Goal: Task Accomplishment & Management: Use online tool/utility

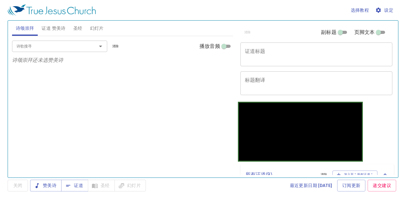
click at [100, 24] on span "幻灯片" at bounding box center [97, 28] width 14 height 8
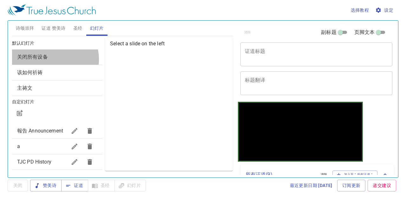
click at [54, 59] on span "关闭所有设备" at bounding box center [57, 57] width 80 height 8
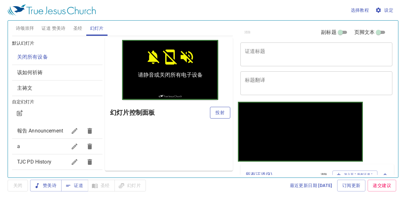
click at [219, 116] on span "投射" at bounding box center [220, 113] width 10 height 8
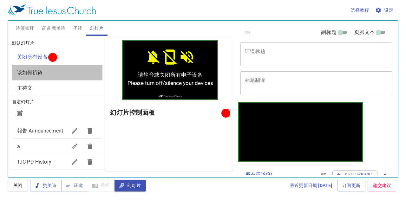
click at [75, 69] on span "该如何祈祷" at bounding box center [57, 73] width 80 height 8
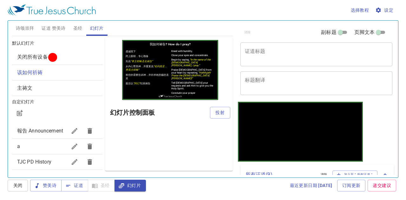
click at [45, 27] on span "证道 赞美诗" at bounding box center [54, 28] width 24 height 8
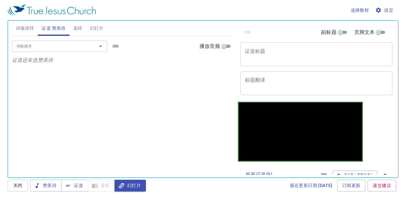
click at [52, 49] on input "诗歌搜寻" at bounding box center [50, 46] width 73 height 7
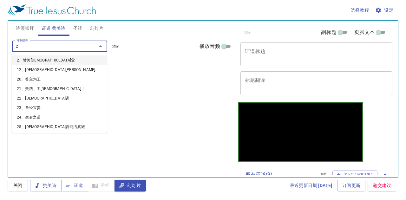
type input "29"
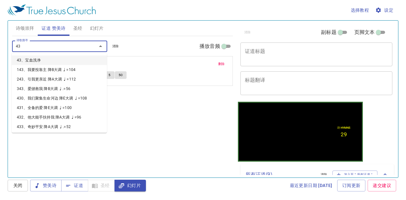
type input "436"
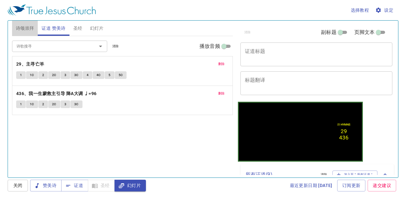
click at [26, 28] on span "诗颂崇拜" at bounding box center [25, 28] width 18 height 8
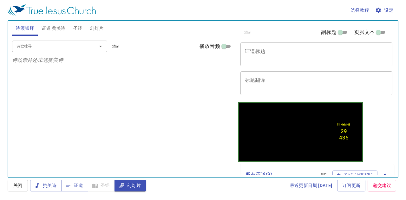
click at [33, 46] on input "诗歌搜寻" at bounding box center [50, 46] width 73 height 7
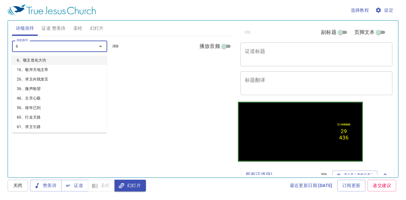
type input "62"
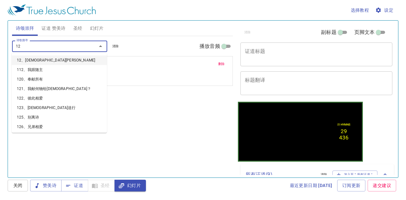
type input "127"
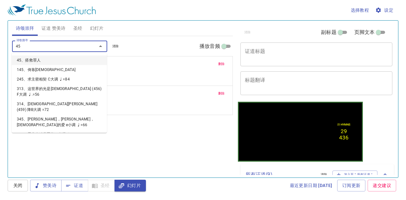
type input "457"
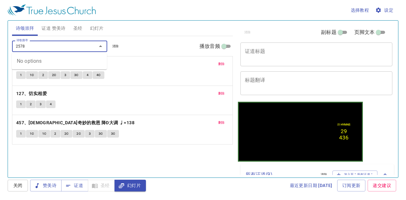
type input "257"
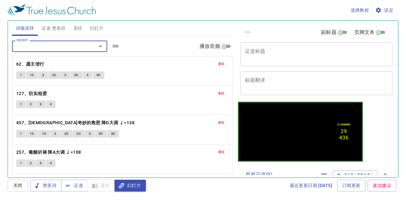
click at [269, 55] on textarea "证道标题" at bounding box center [316, 54] width 143 height 12
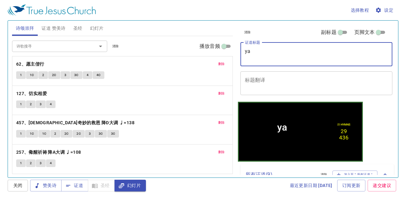
type textarea "y"
type textarea "羊圈，羊门，"
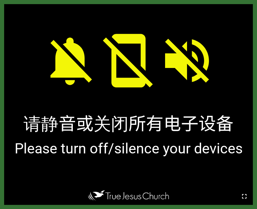
click at [245, 193] on icon "button" at bounding box center [244, 196] width 8 height 8
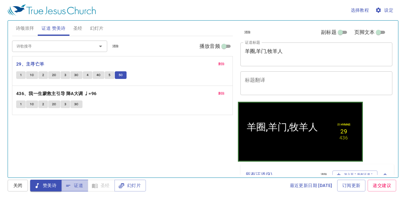
click at [70, 183] on icon "button" at bounding box center [68, 186] width 6 height 6
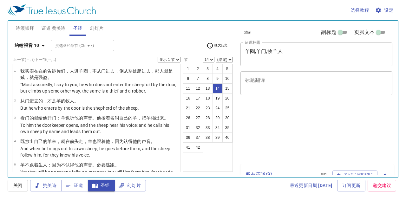
select select "14"
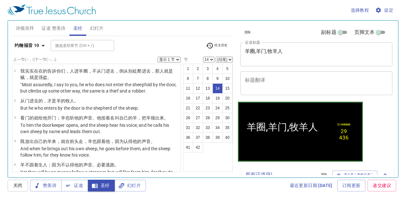
scroll to position [275, 0]
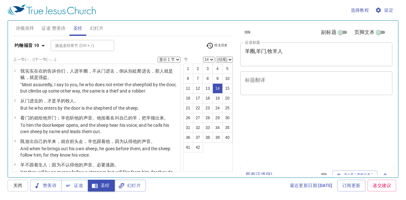
select select "14"
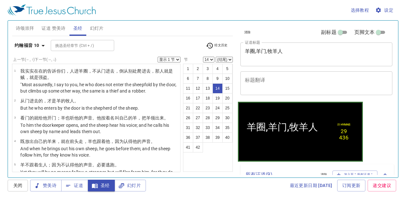
scroll to position [275, 0]
